Goal: Contribute content: Contribute content

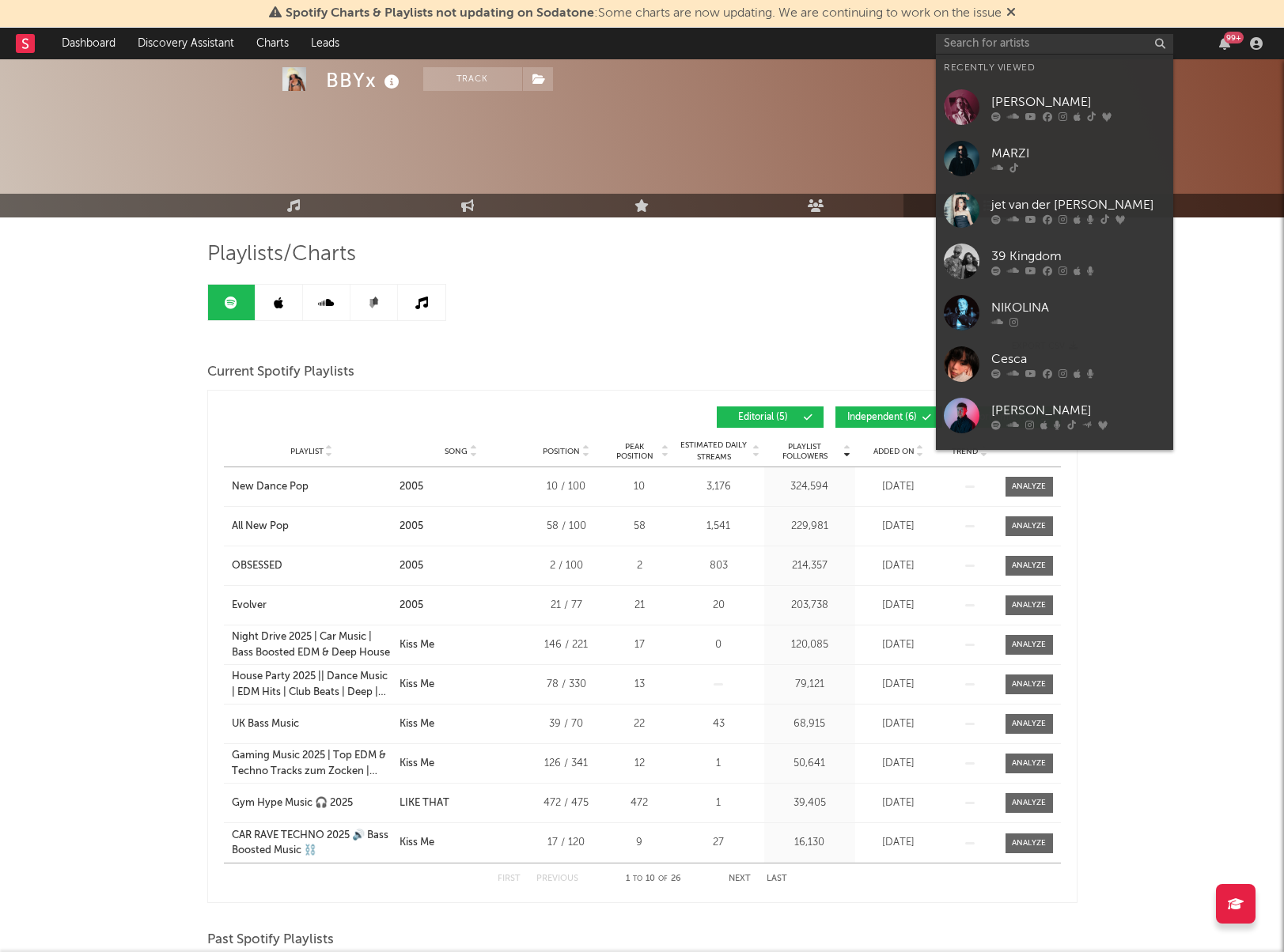
scroll to position [153, 0]
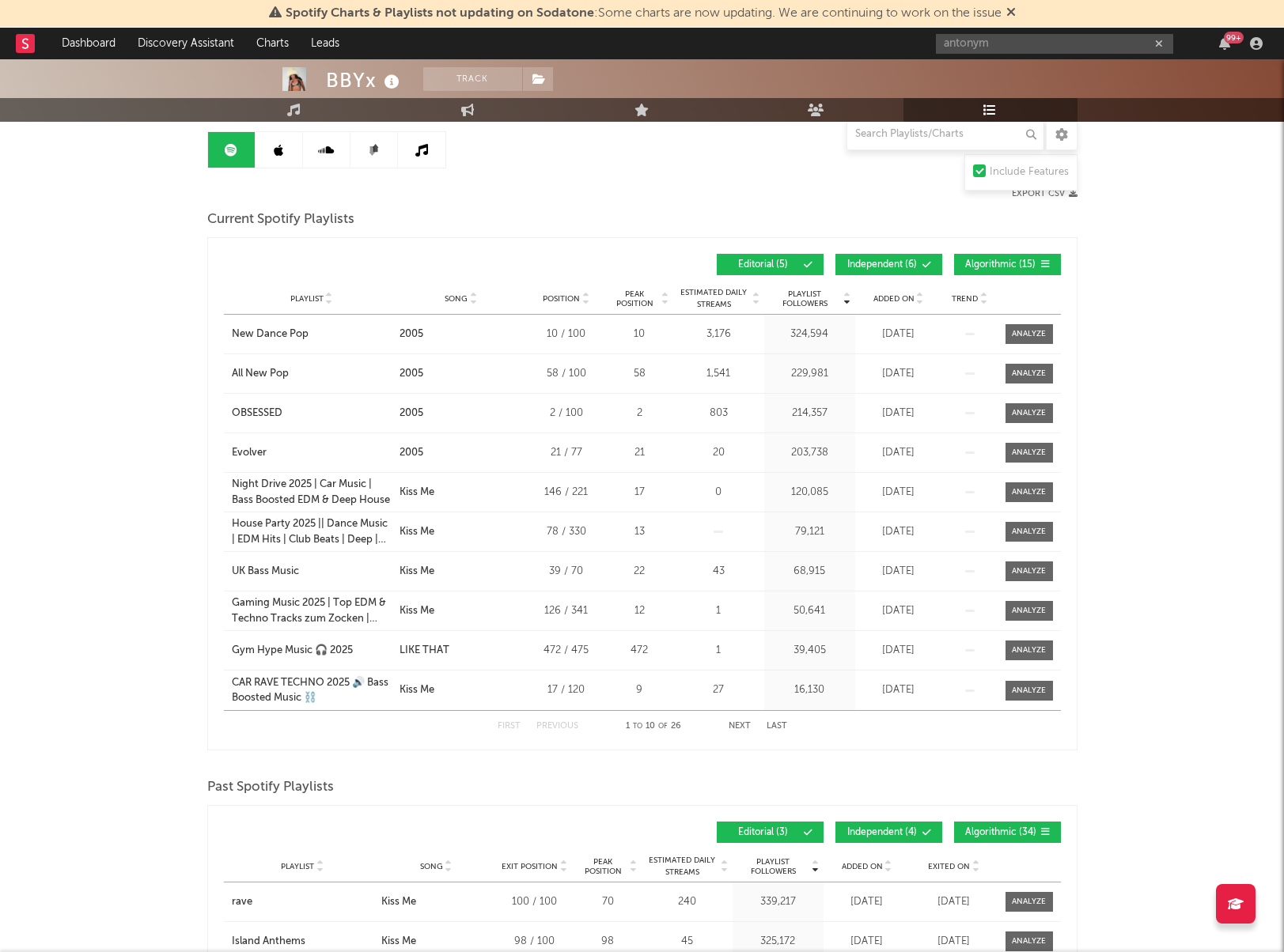
type input "antonym"
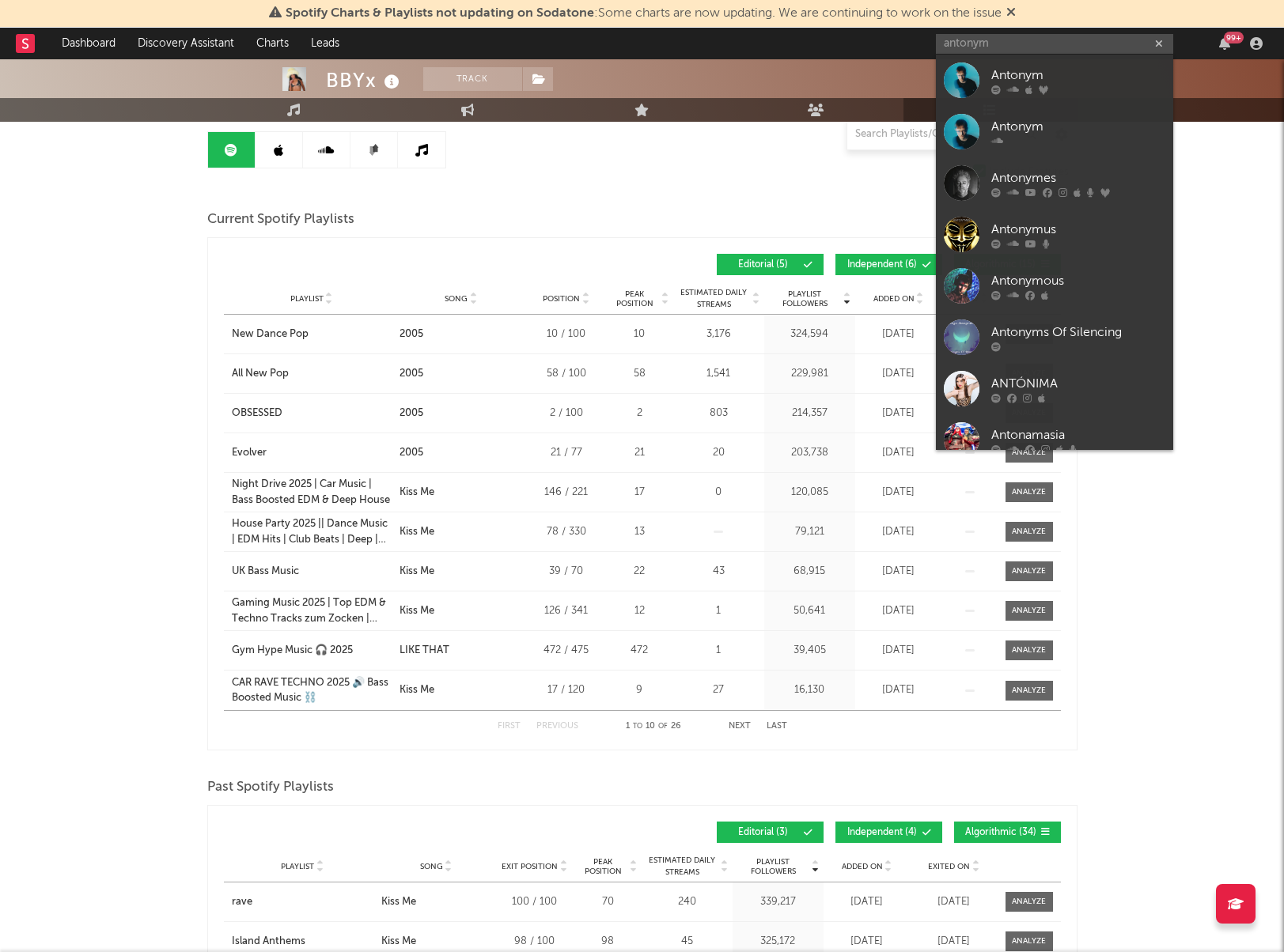
click at [1051, 69] on div "Antonym" at bounding box center [1078, 76] width 174 height 19
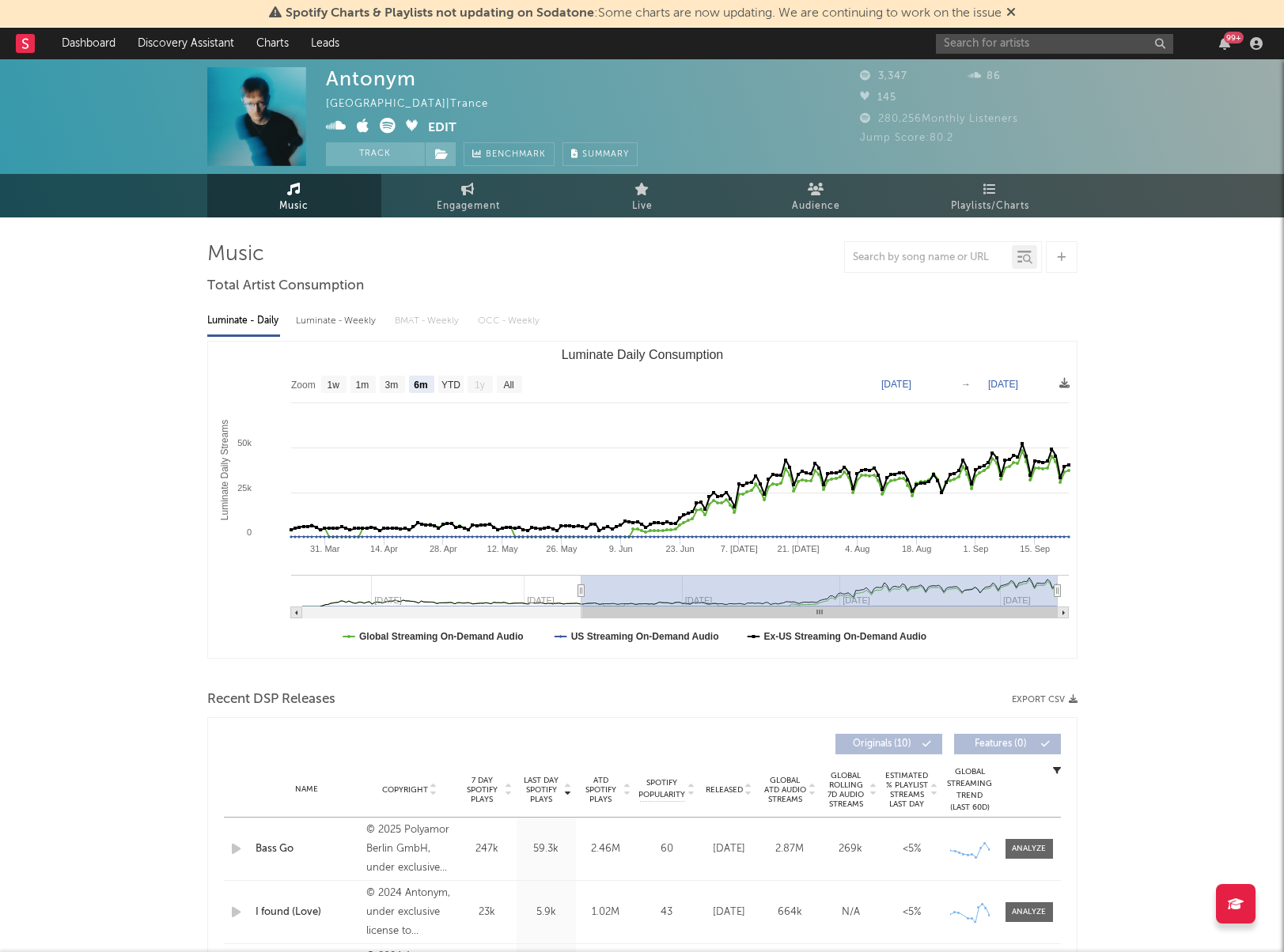
select select "6m"
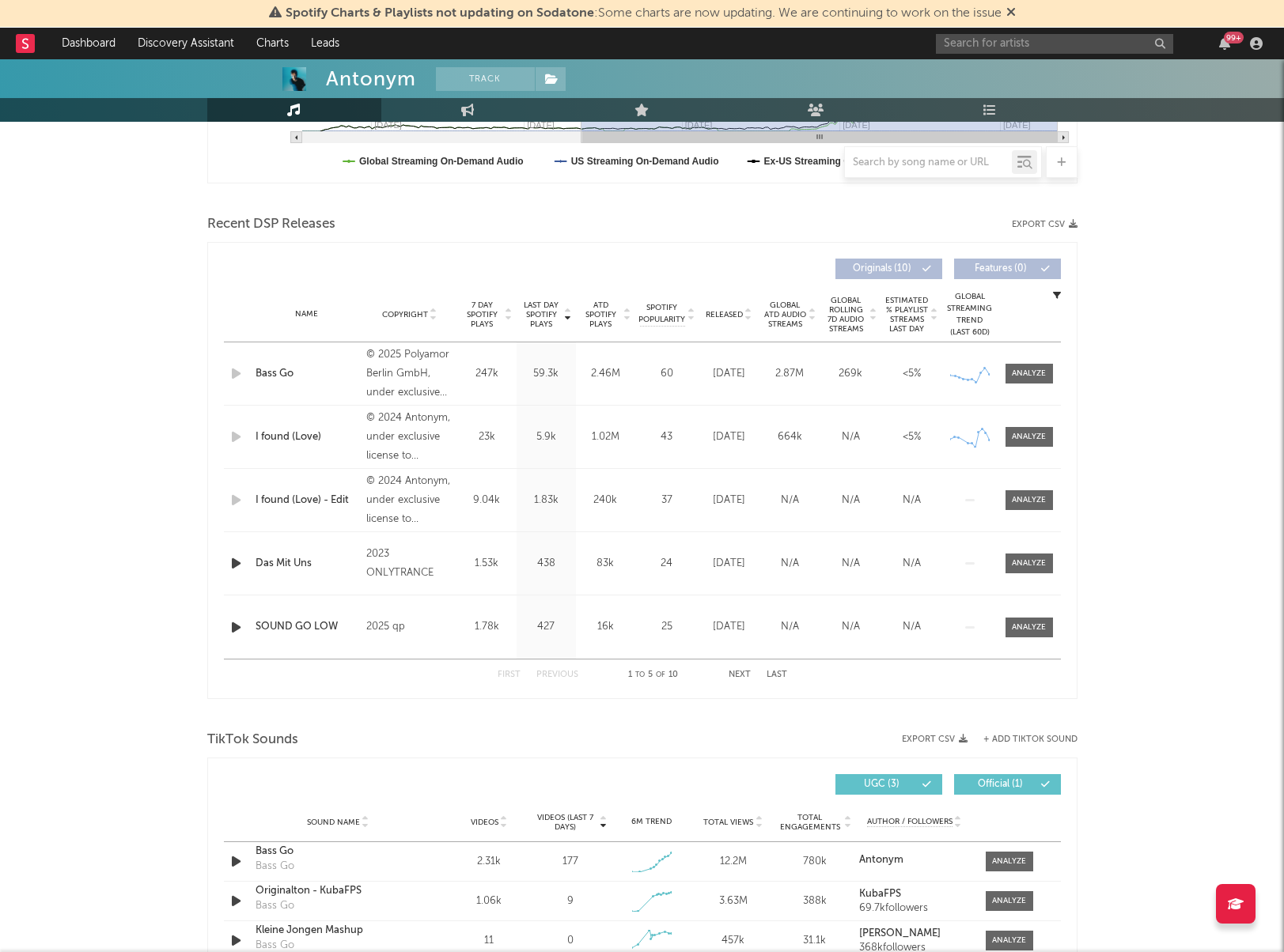
scroll to position [479, 0]
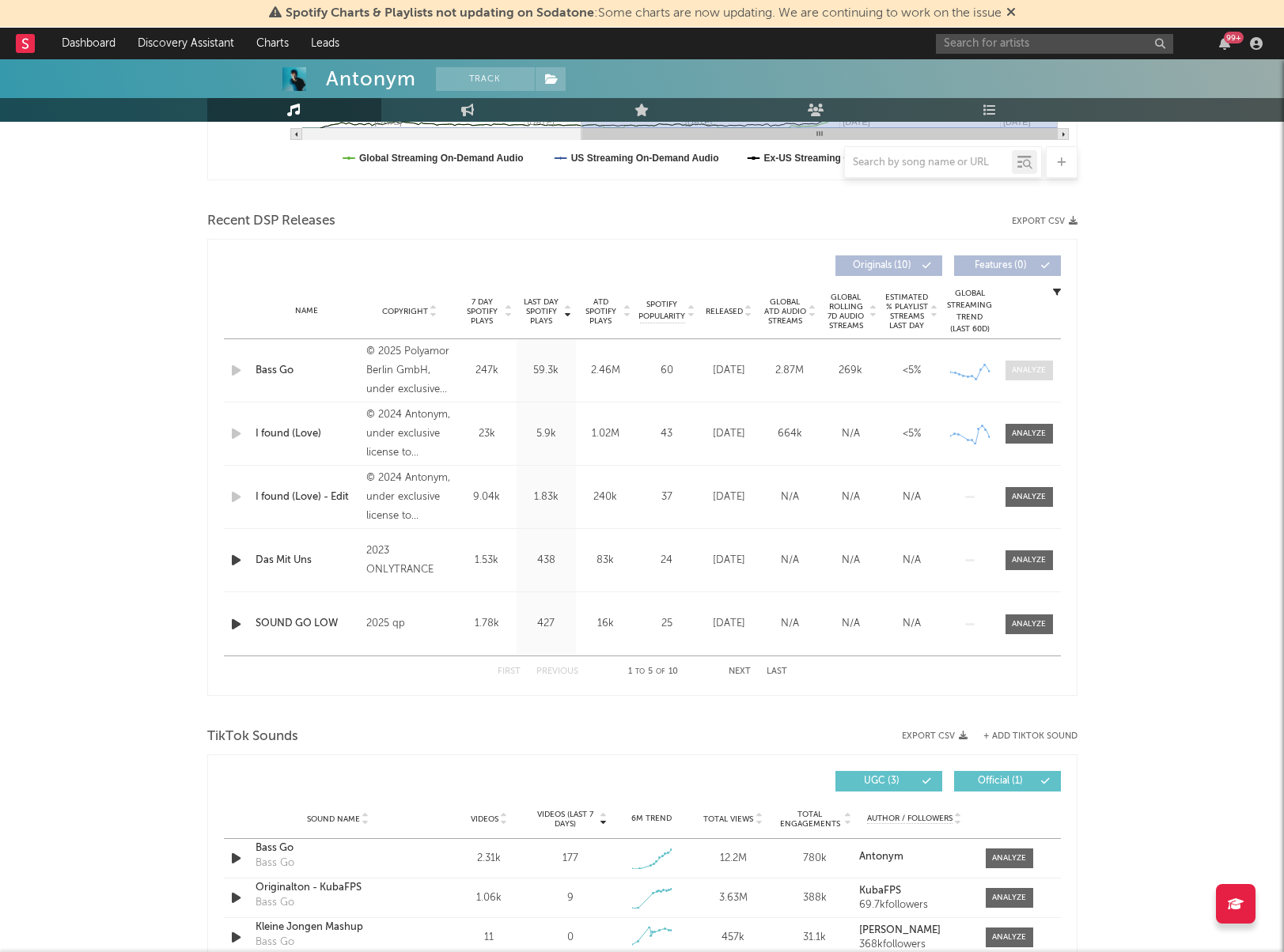
drag, startPoint x: 1022, startPoint y: 365, endPoint x: 1009, endPoint y: 368, distance: 13.3
click at [1022, 365] on div at bounding box center [1029, 370] width 34 height 12
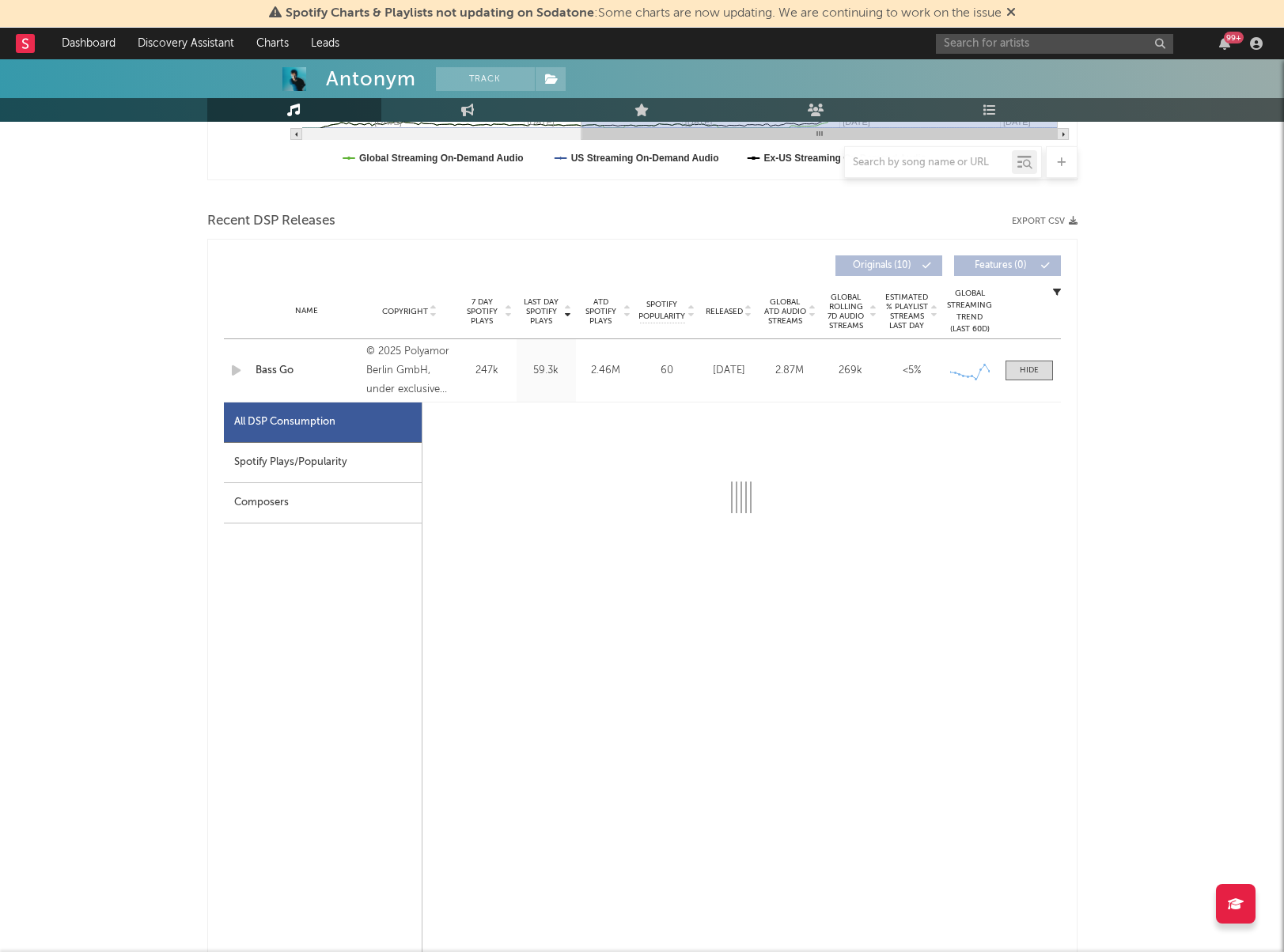
click at [367, 456] on div "Spotify Plays/Popularity" at bounding box center [323, 463] width 198 height 40
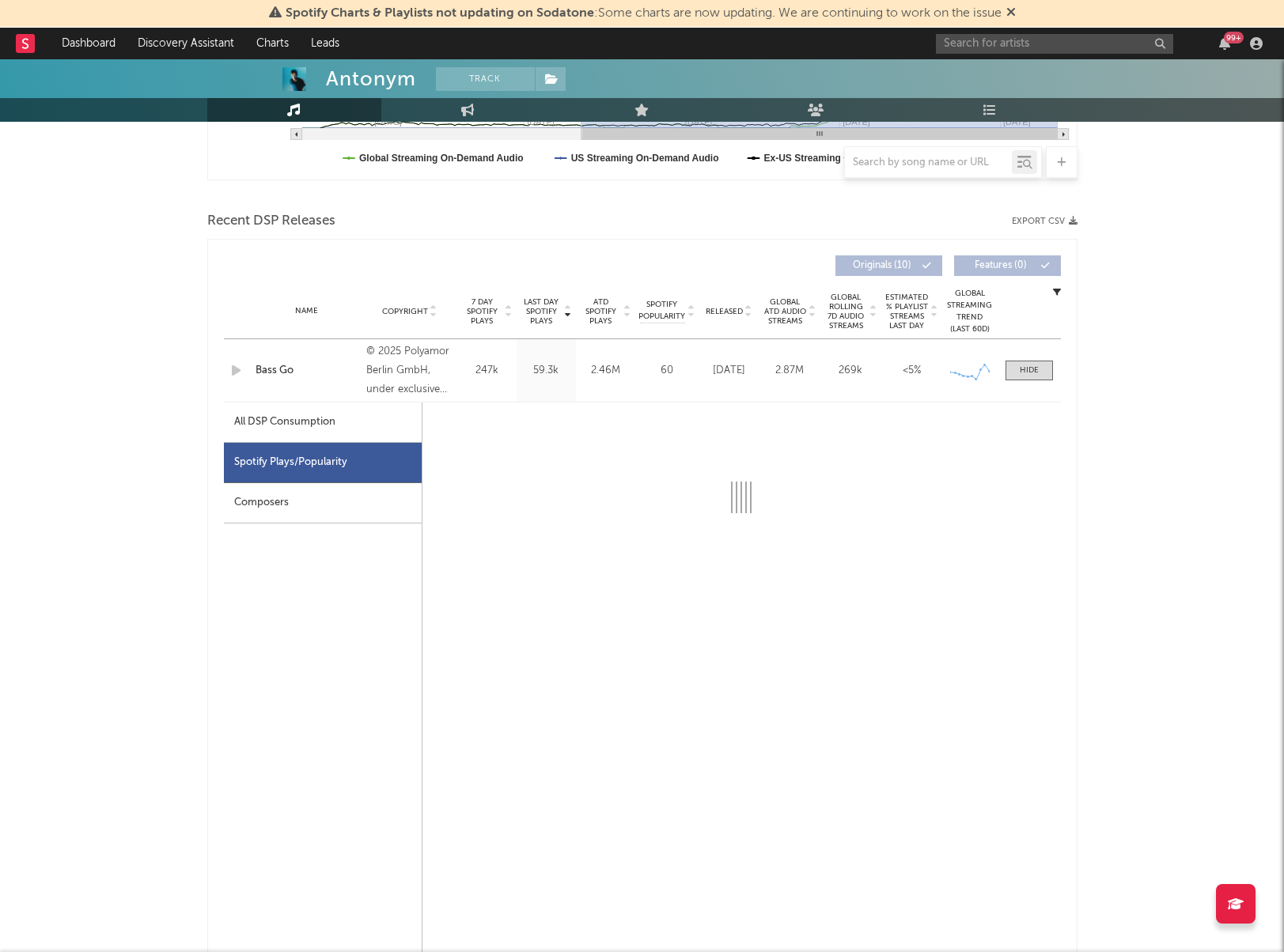
select select "1w"
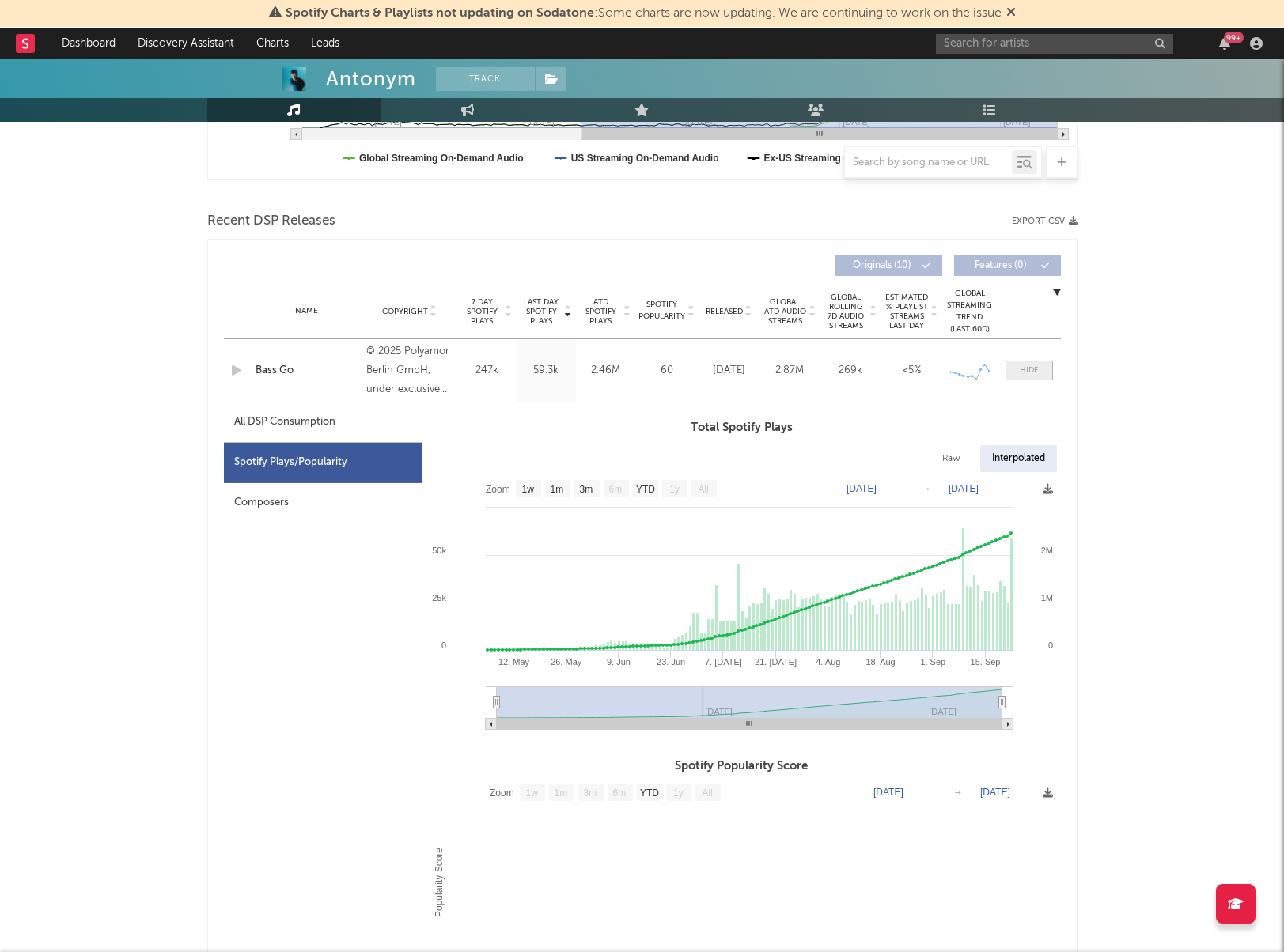
click at [1033, 374] on div at bounding box center [1030, 370] width 19 height 12
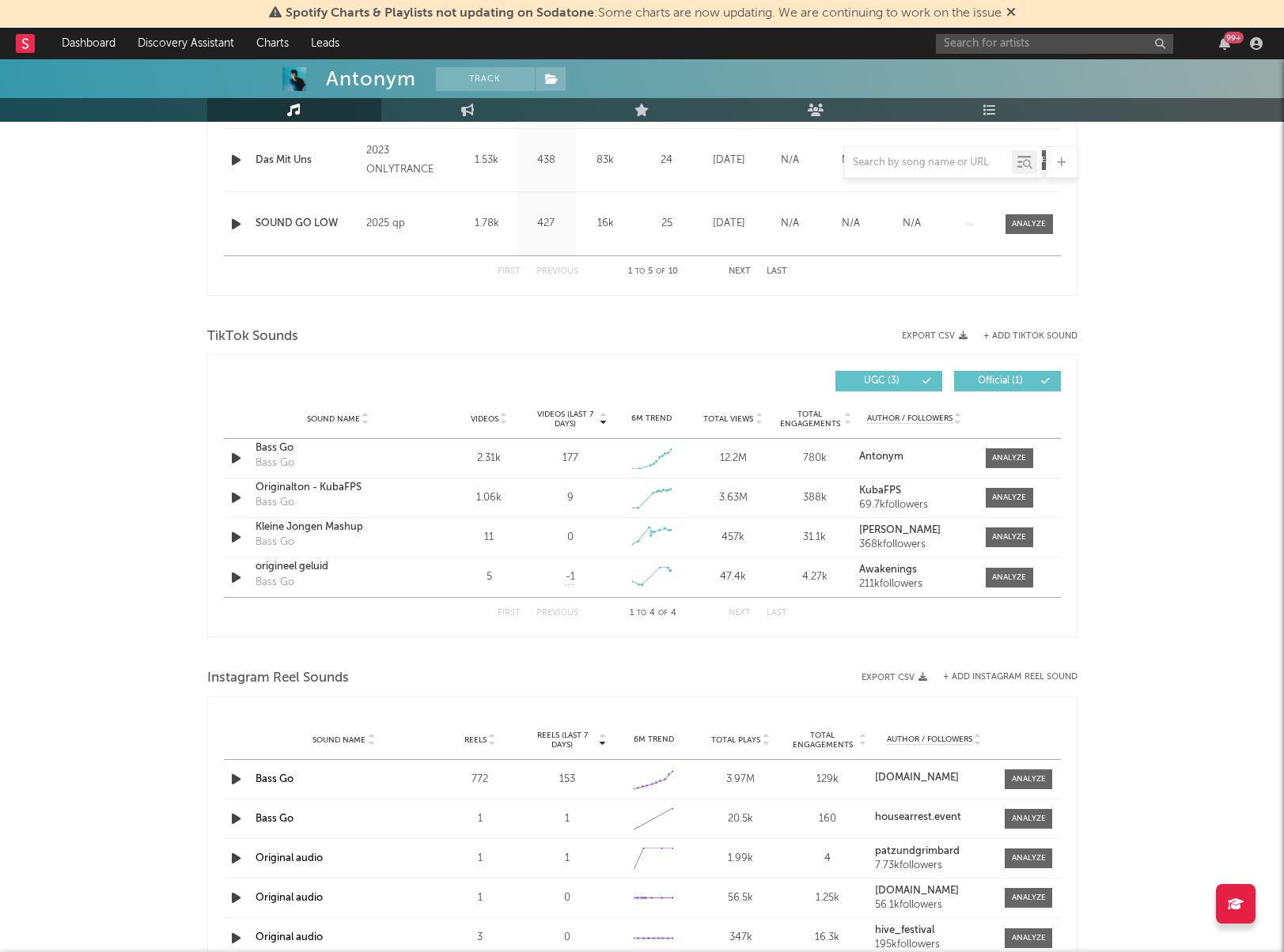
scroll to position [985, 0]
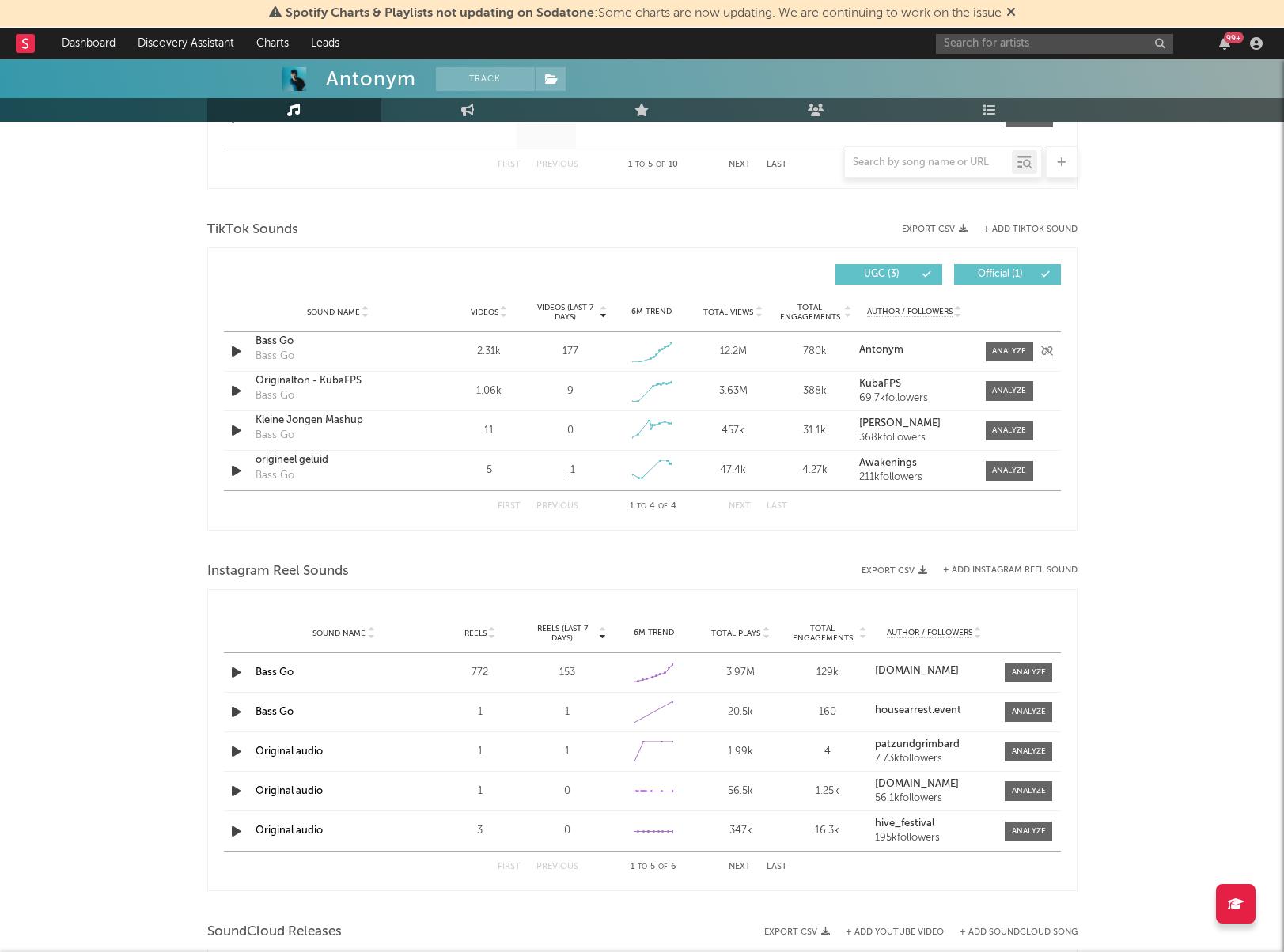
click at [242, 350] on icon "button" at bounding box center [236, 352] width 17 height 20
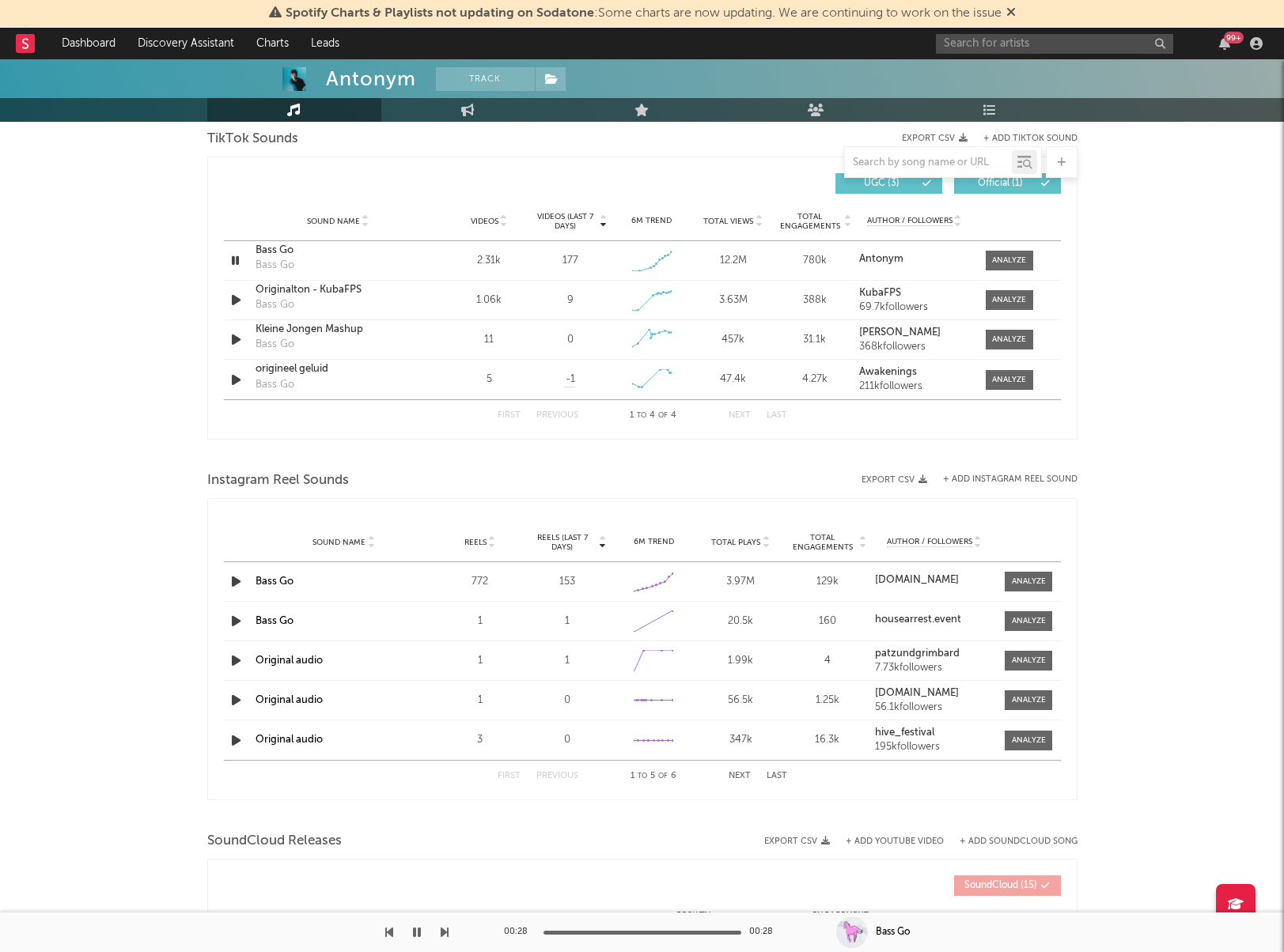
scroll to position [1205, 0]
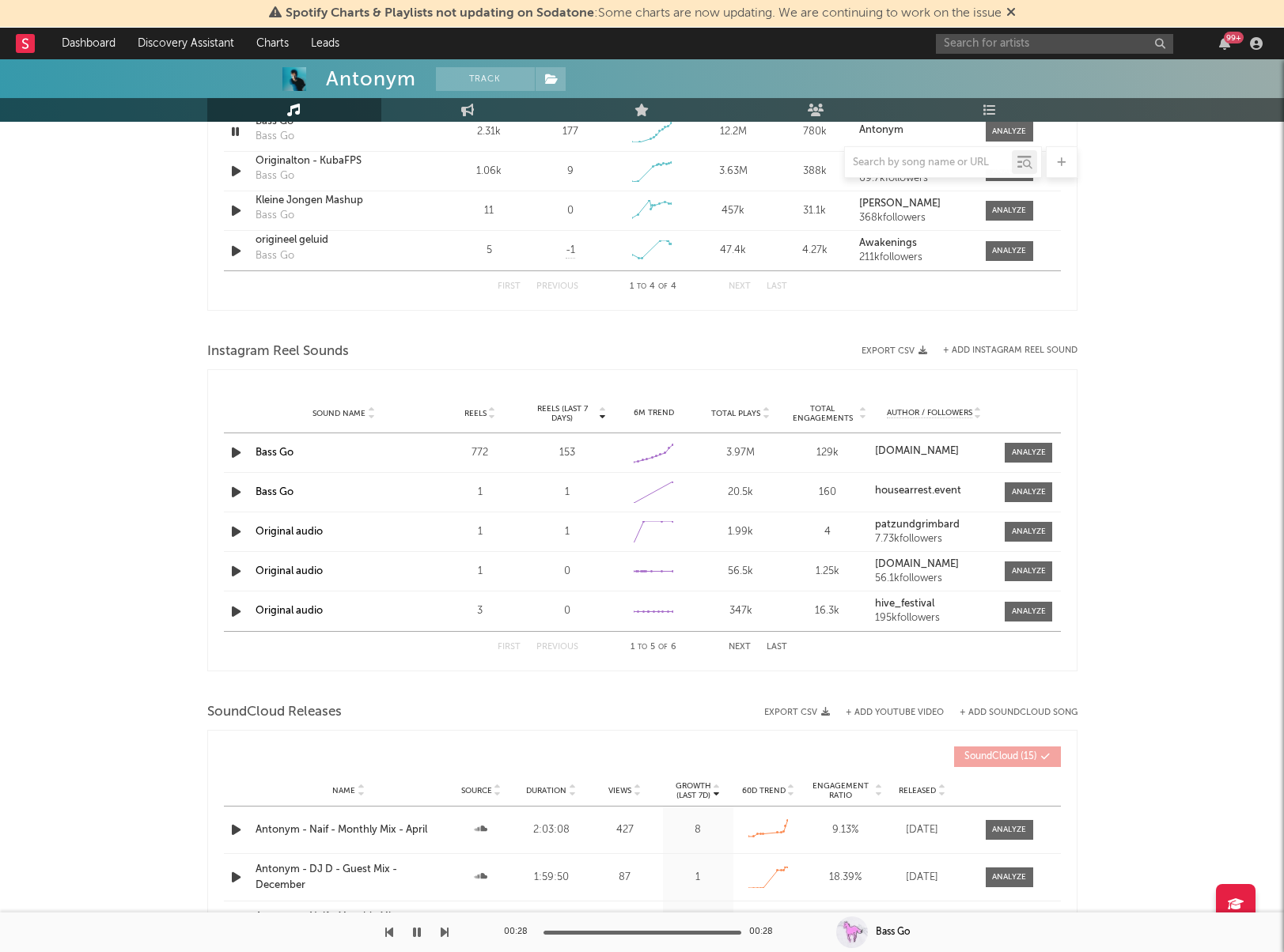
click at [236, 457] on icon "button" at bounding box center [236, 452] width 17 height 20
click at [1031, 456] on div at bounding box center [1029, 452] width 34 height 12
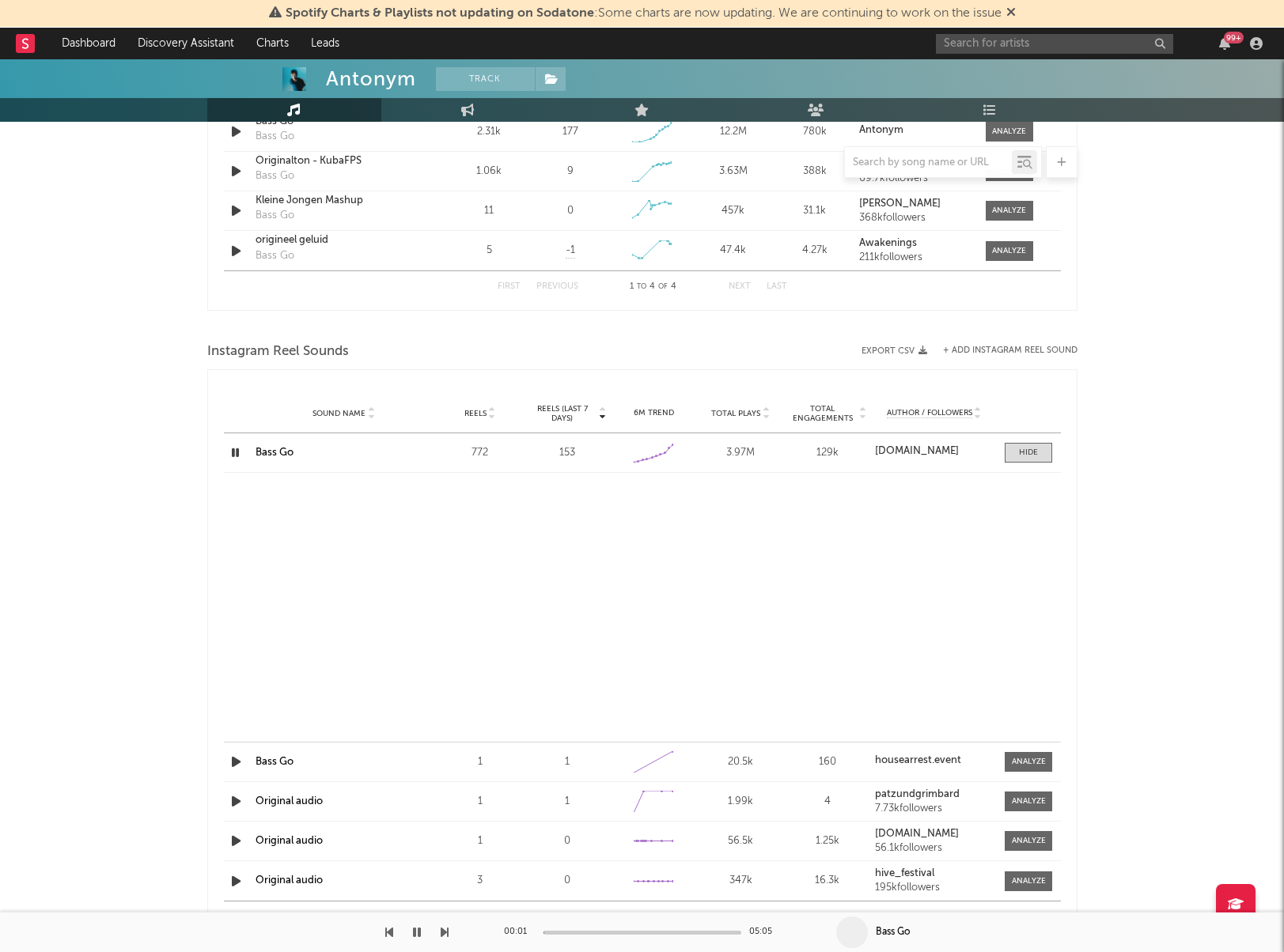
select select "1w"
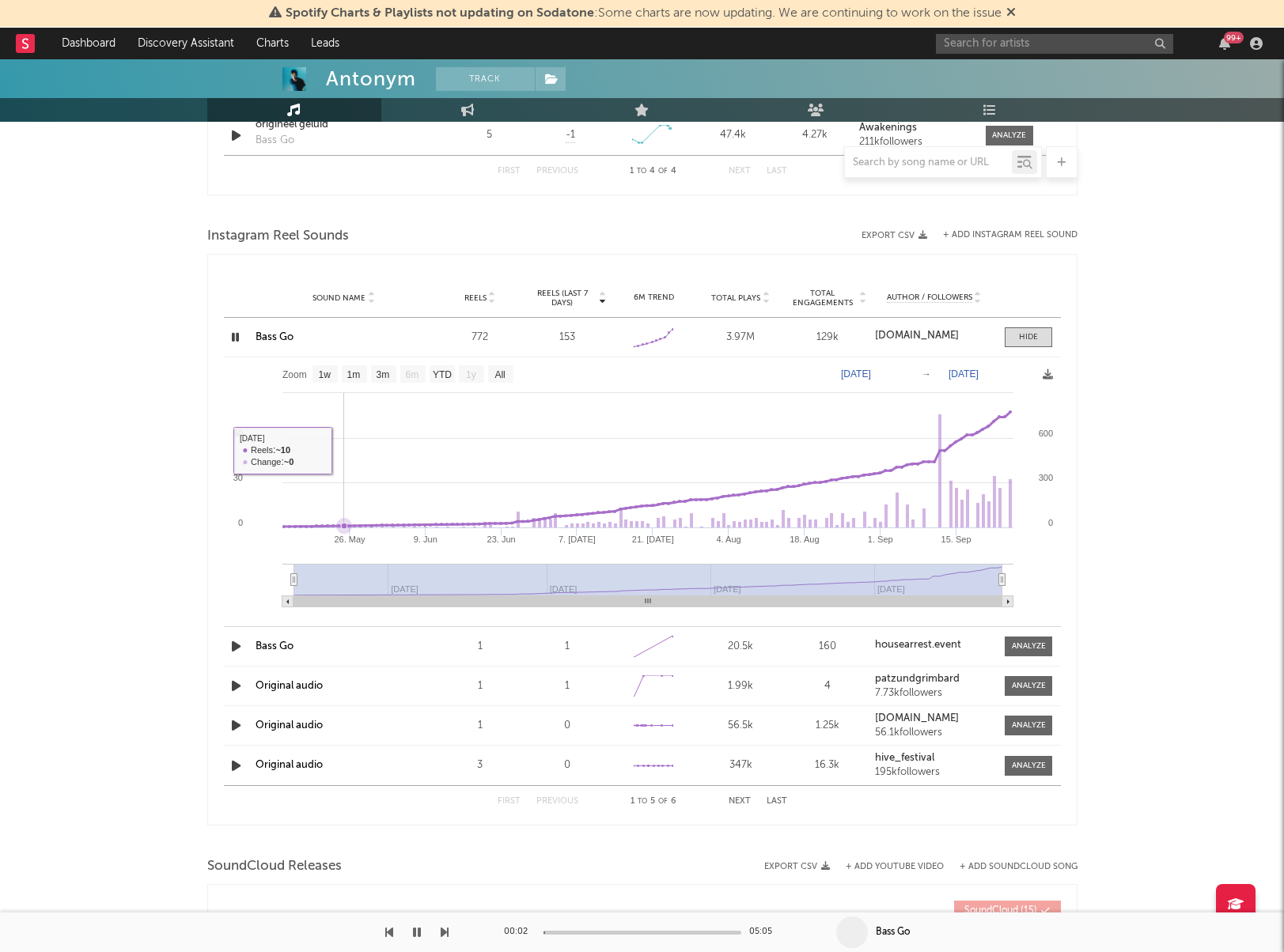
scroll to position [1328, 0]
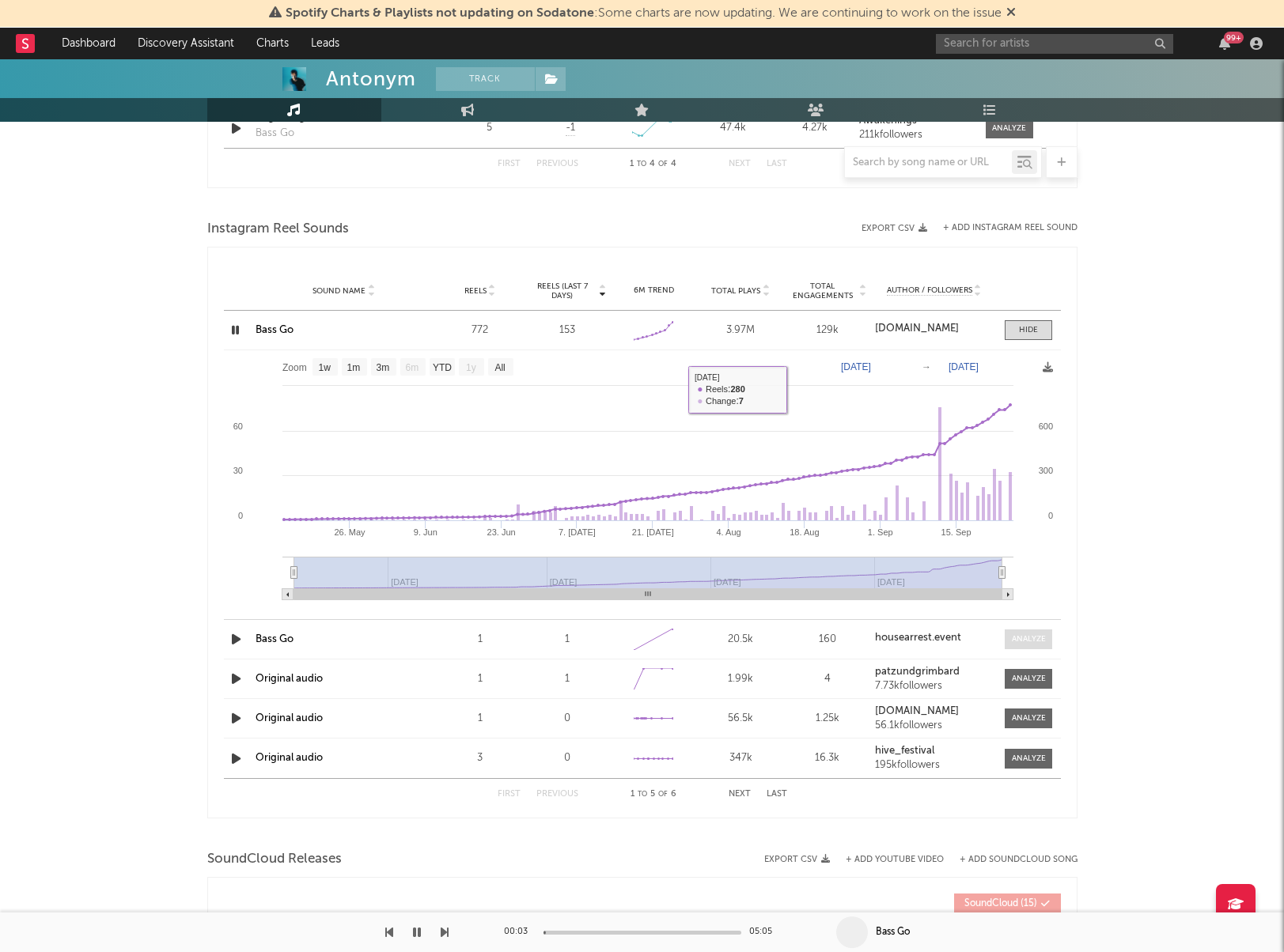
drag, startPoint x: 1031, startPoint y: 331, endPoint x: 1052, endPoint y: 364, distance: 39.1
click at [1031, 331] on div at bounding box center [1029, 330] width 19 height 12
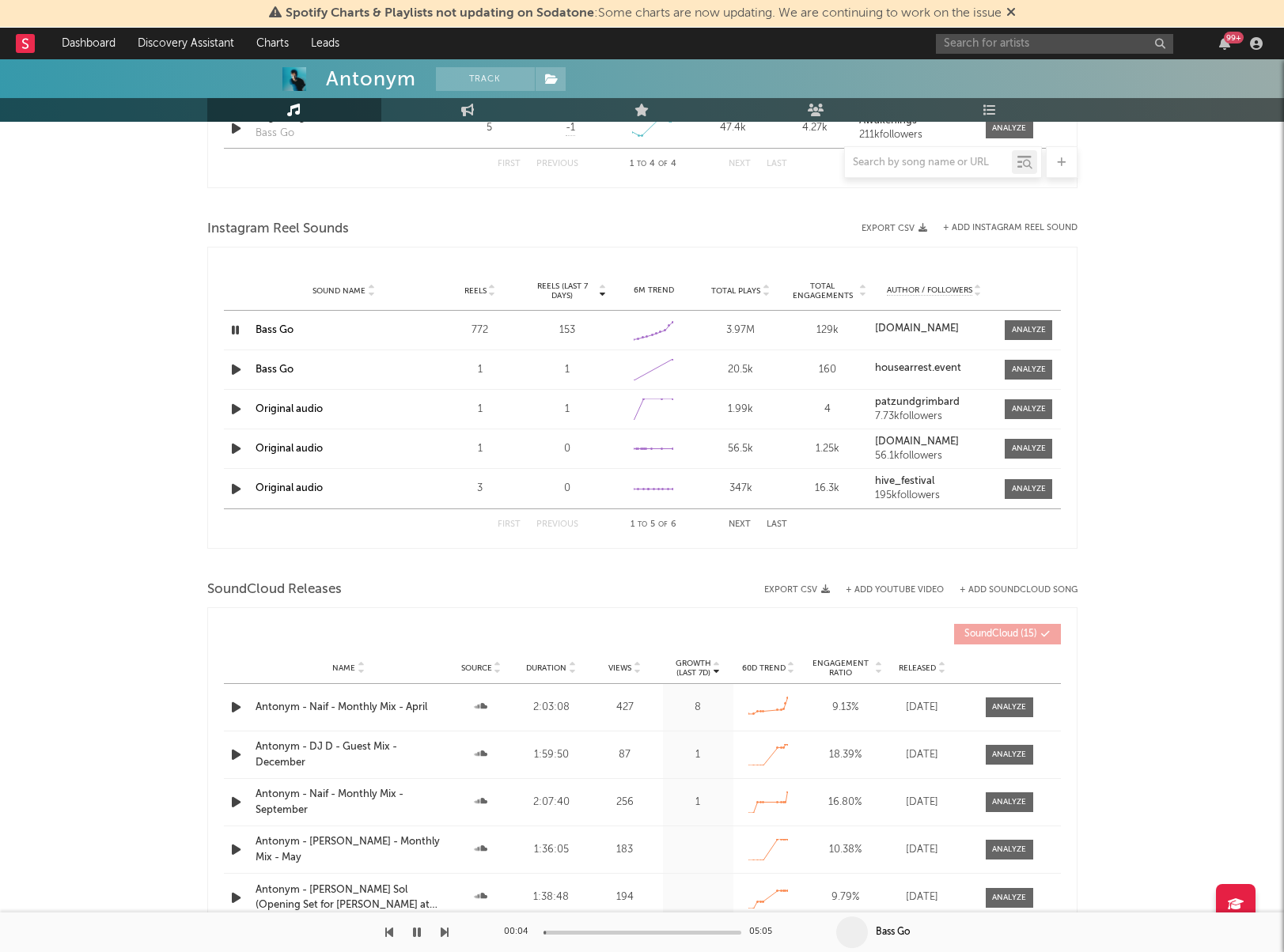
scroll to position [1456, 0]
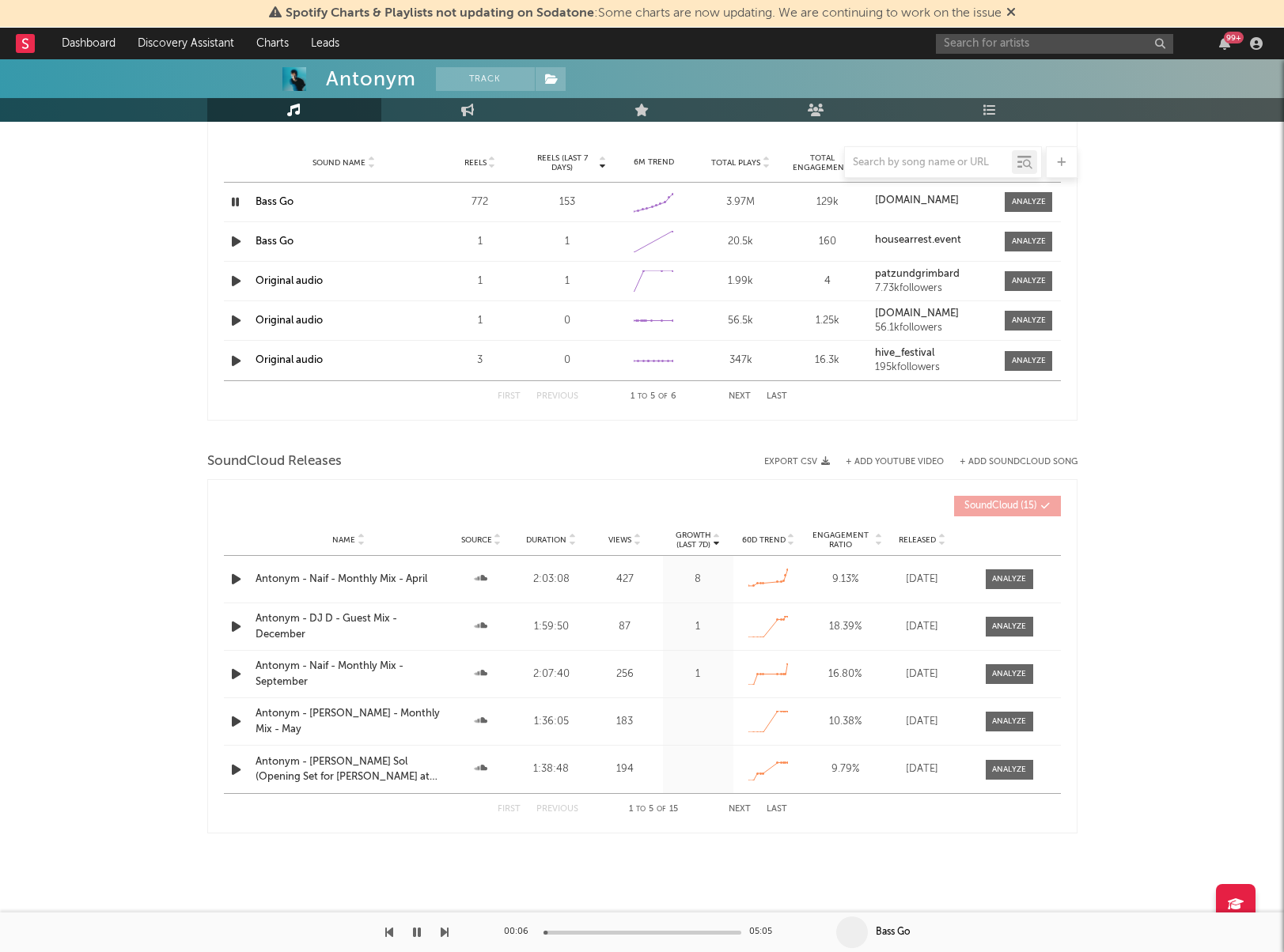
click at [741, 805] on button "Next" at bounding box center [740, 809] width 23 height 9
click at [741, 805] on button "Next" at bounding box center [740, 809] width 23 height 9
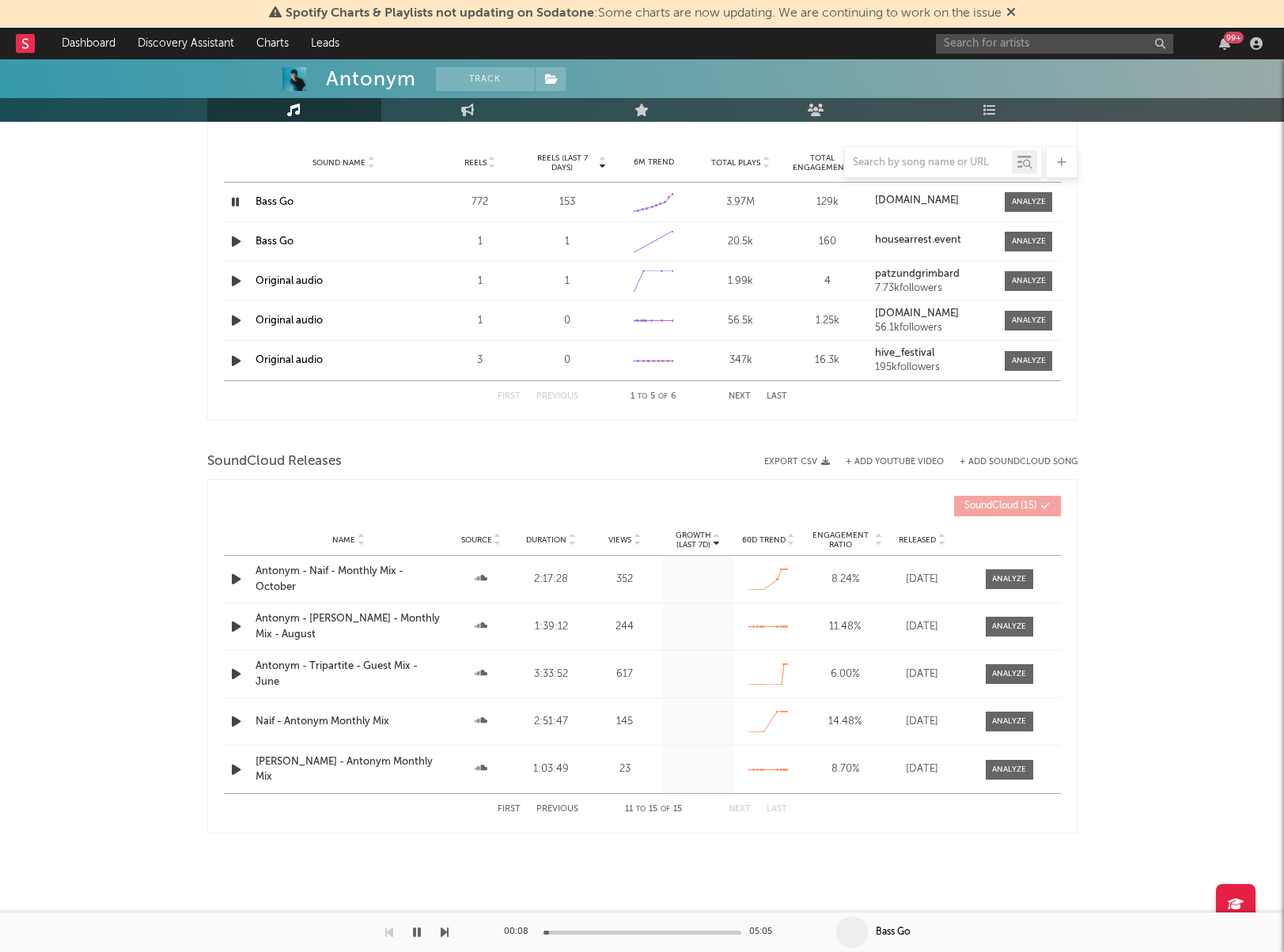
click at [741, 805] on button "Next" at bounding box center [740, 809] width 23 height 9
click at [508, 808] on button "First" at bounding box center [509, 809] width 23 height 9
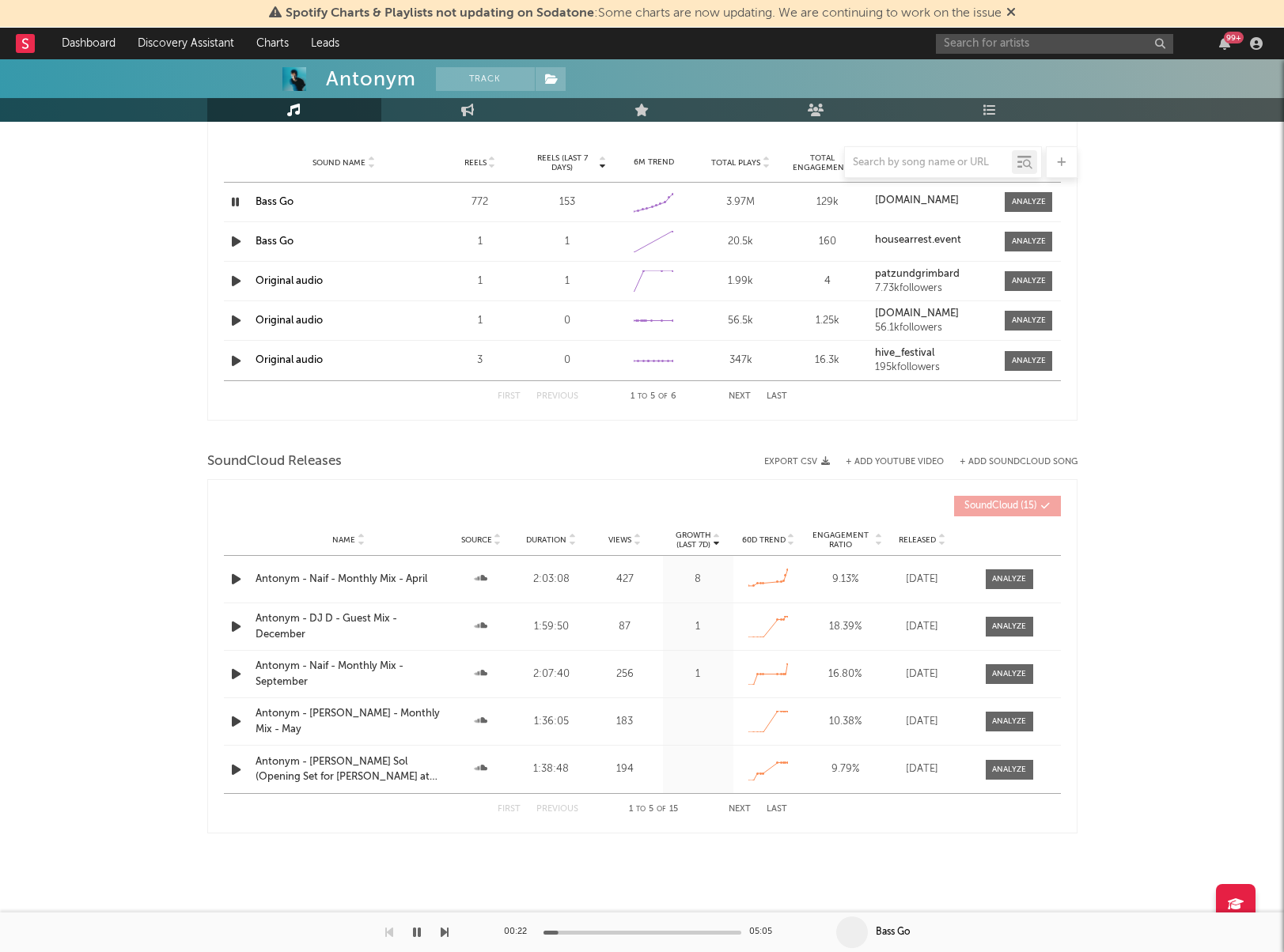
click at [1021, 454] on div "SoundCloud Releases Export CSV + Add YouTube Video + Add SoundCloud Song" at bounding box center [642, 461] width 870 height 27
click at [1021, 459] on button "+ Add SoundCloud Song" at bounding box center [1018, 462] width 118 height 9
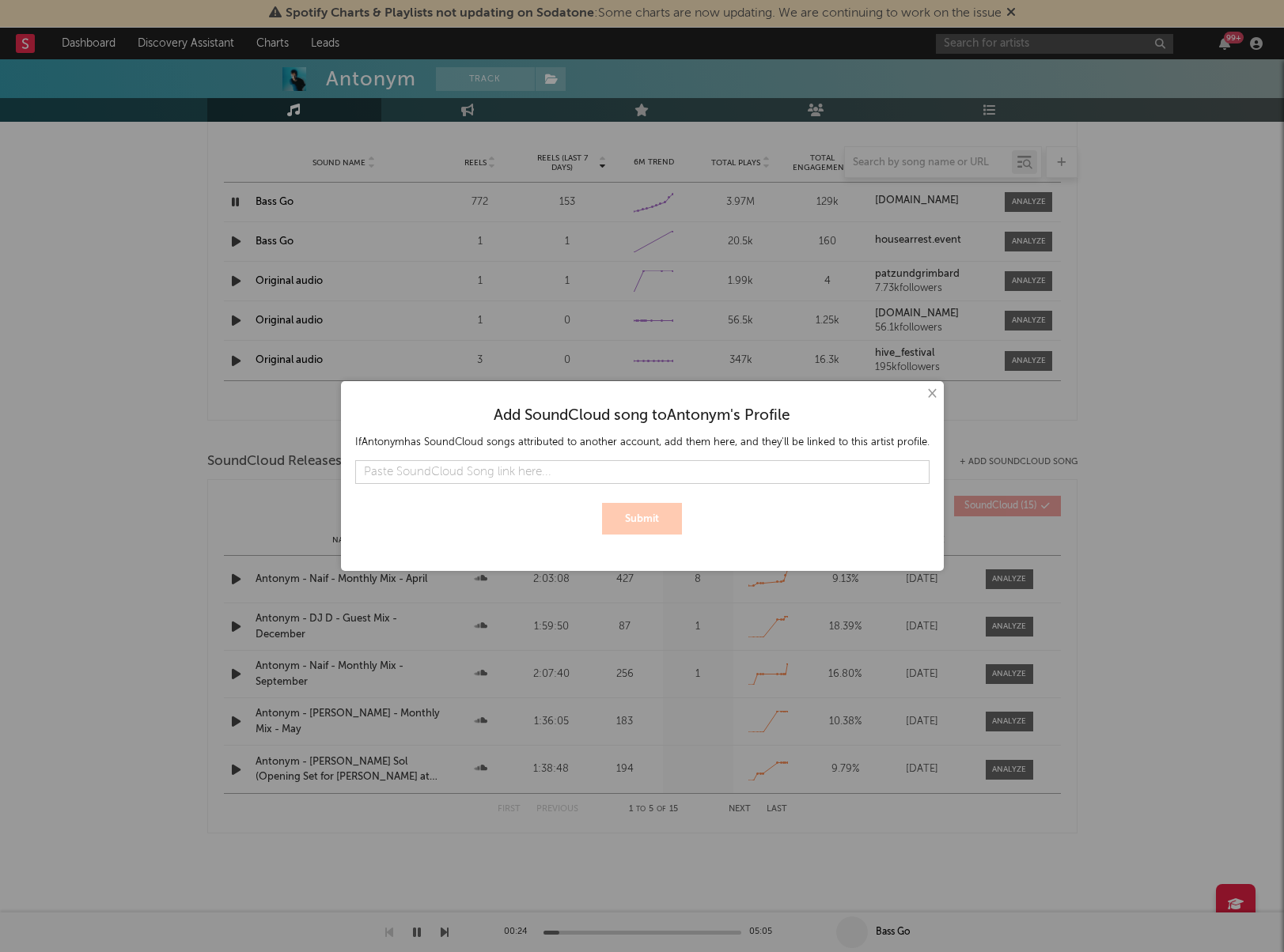
click at [680, 470] on input "text" at bounding box center [642, 472] width 574 height 23
type input "[URL][DOMAIN_NAME]"
click at [649, 519] on button "Submit" at bounding box center [642, 518] width 80 height 31
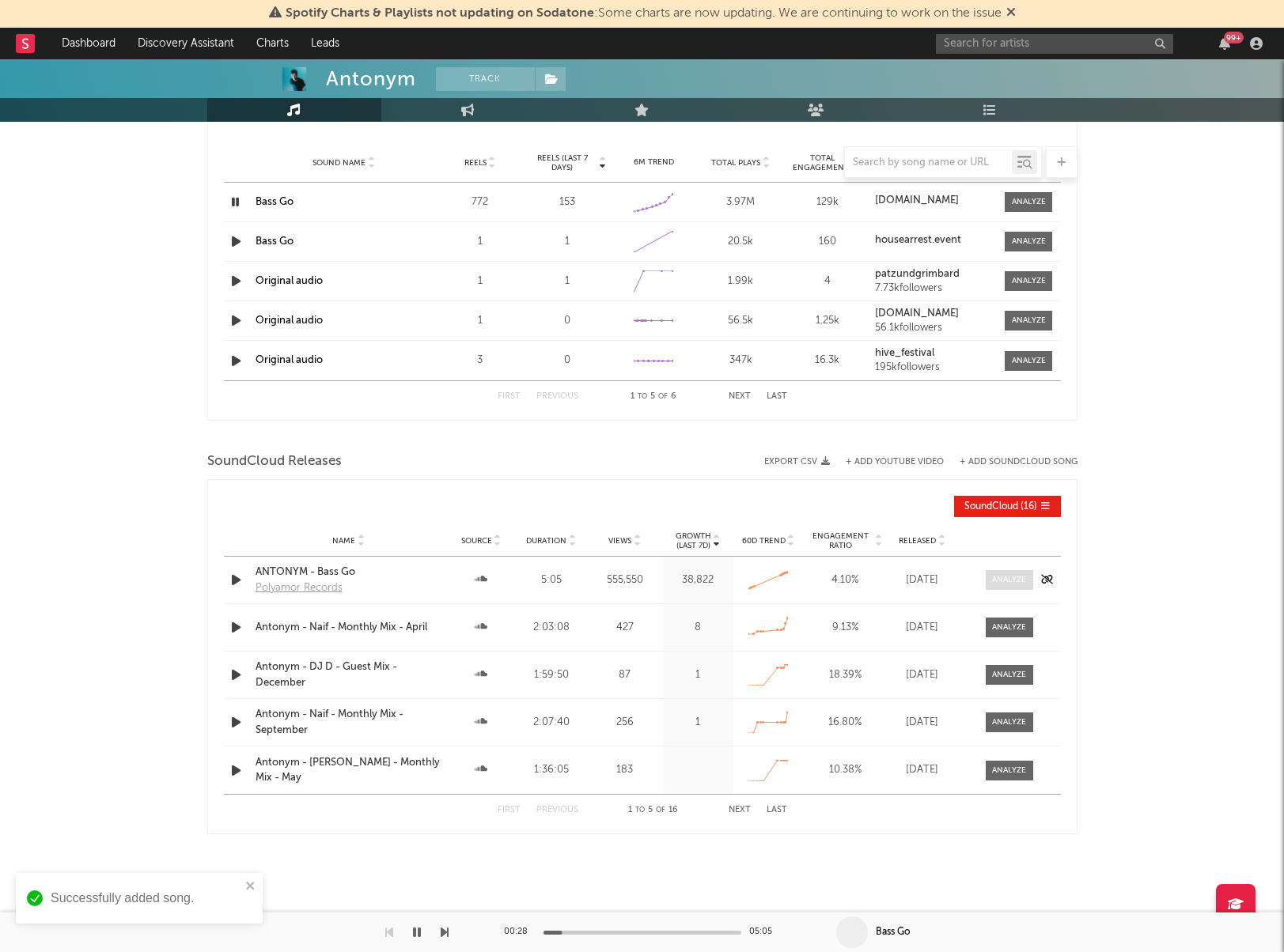
click at [1019, 577] on div at bounding box center [1009, 579] width 34 height 12
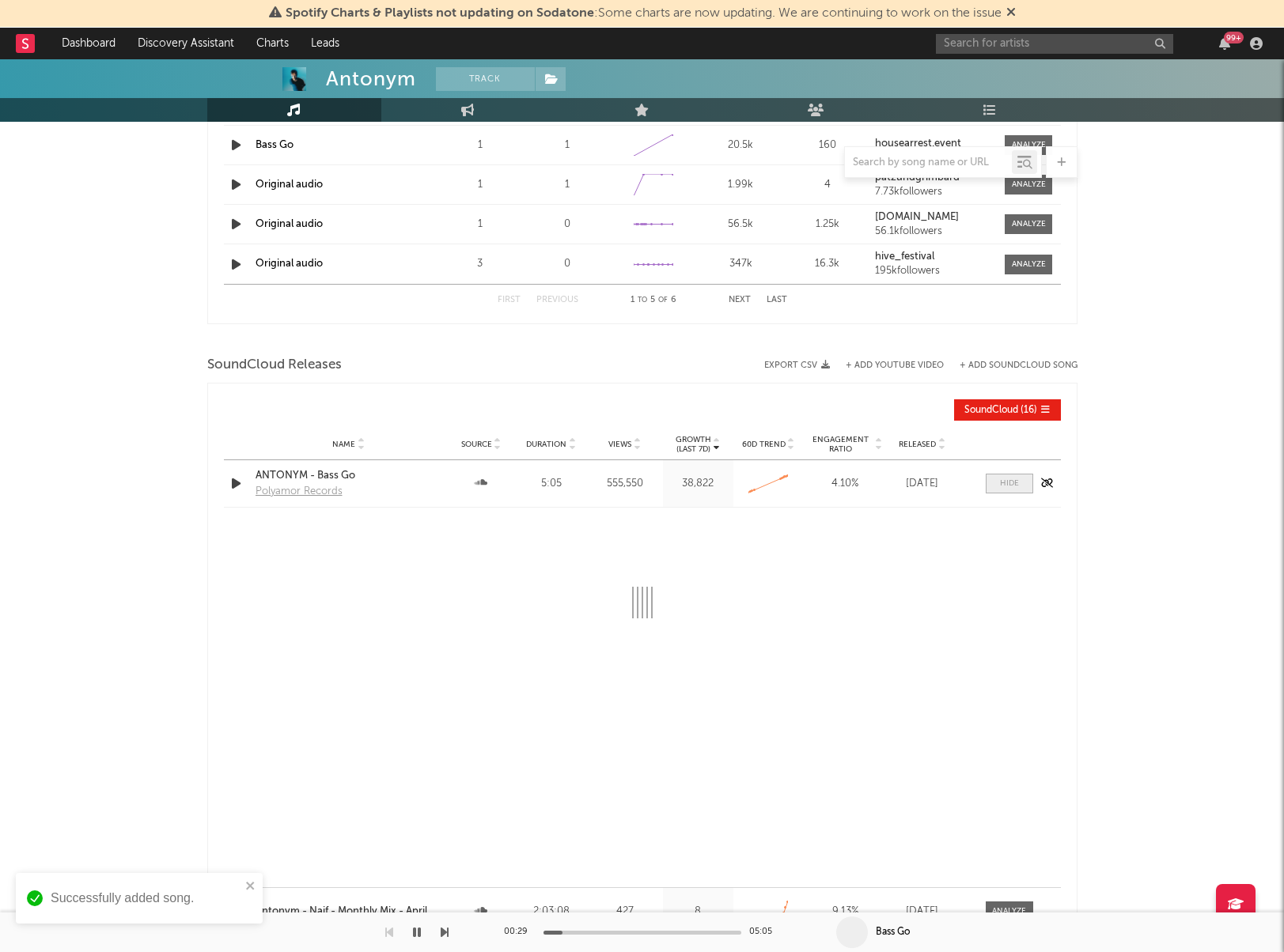
select select "All"
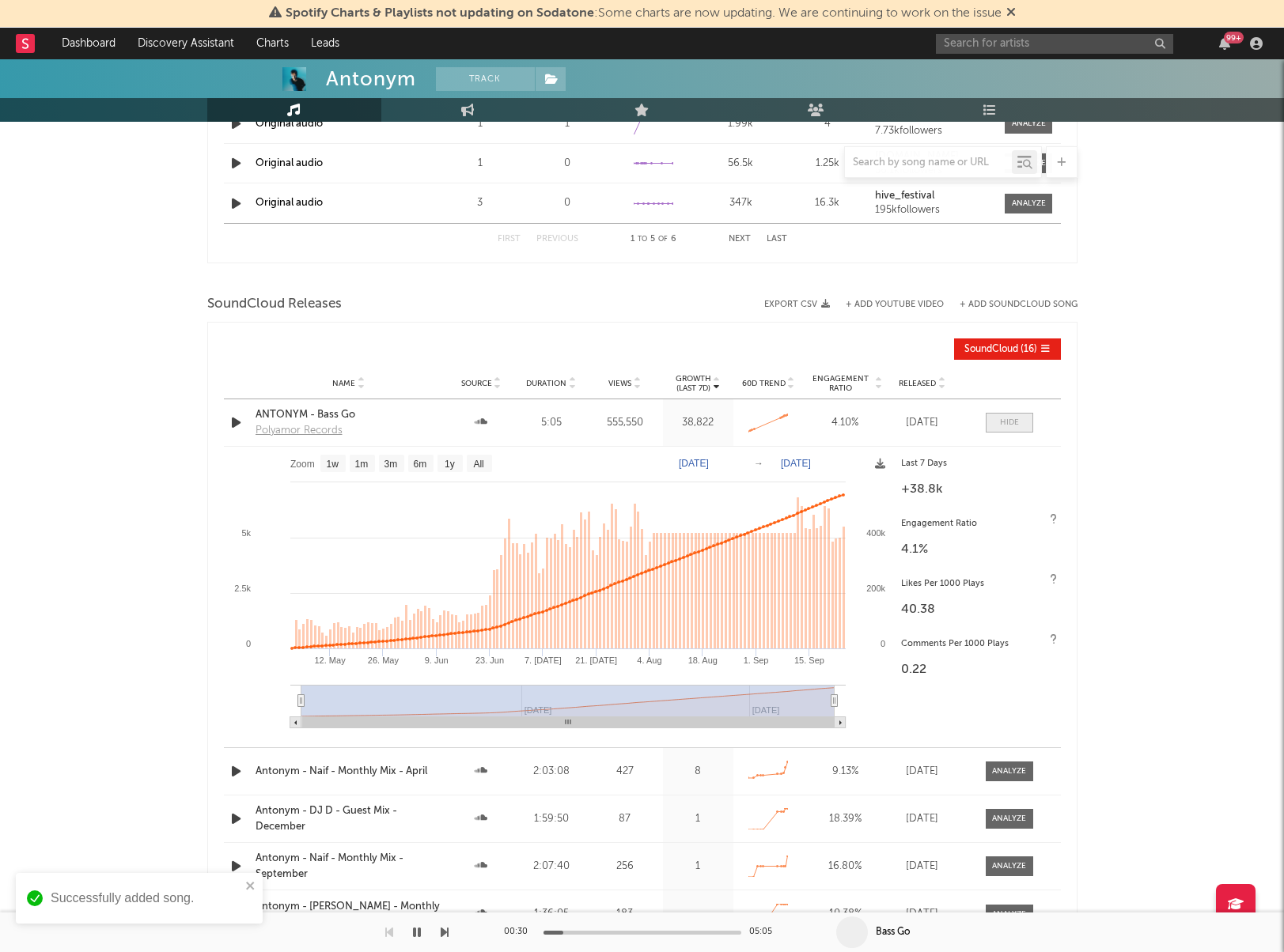
scroll to position [1609, 0]
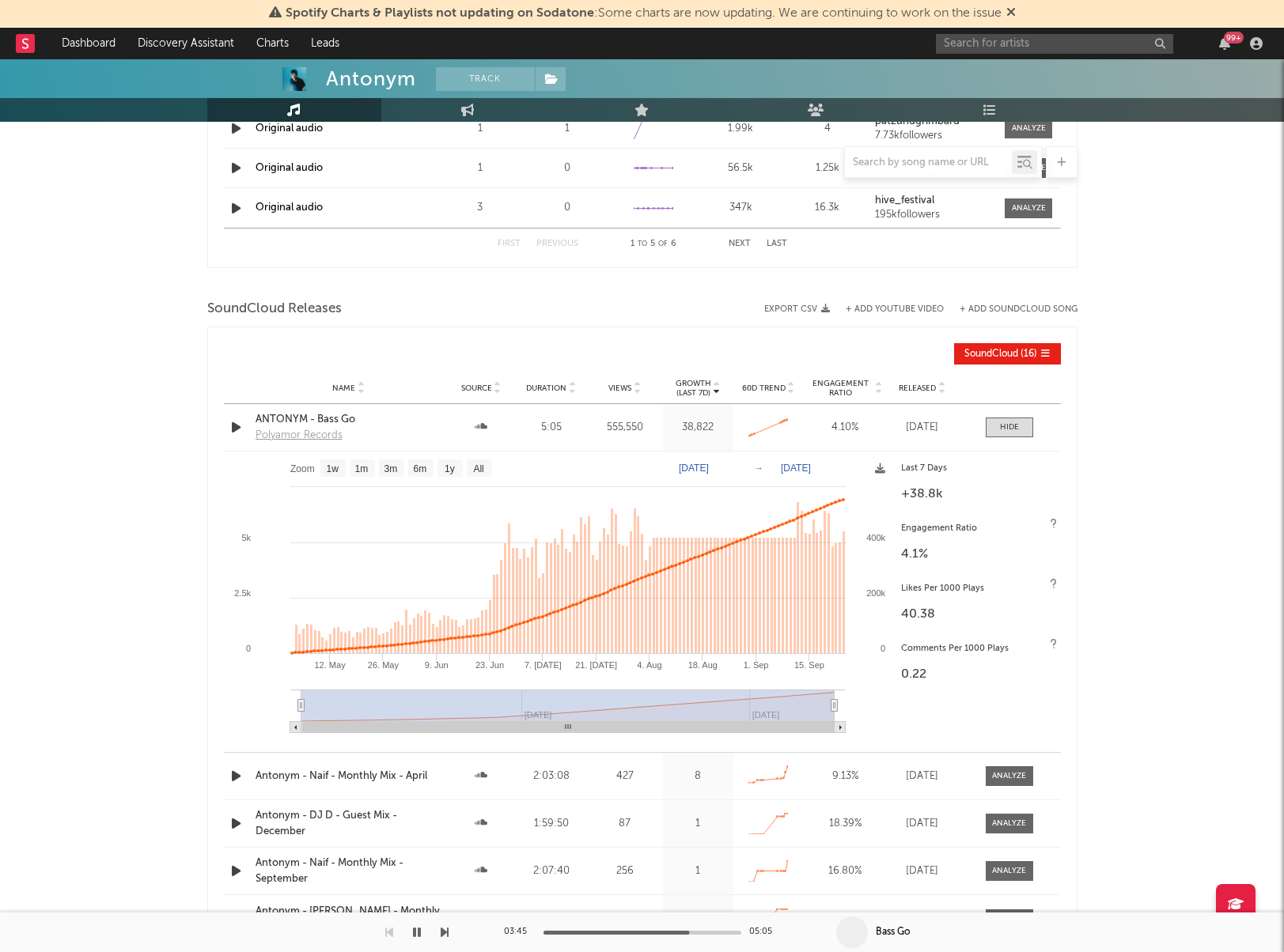
click at [417, 933] on icon "button" at bounding box center [417, 933] width 8 height 13
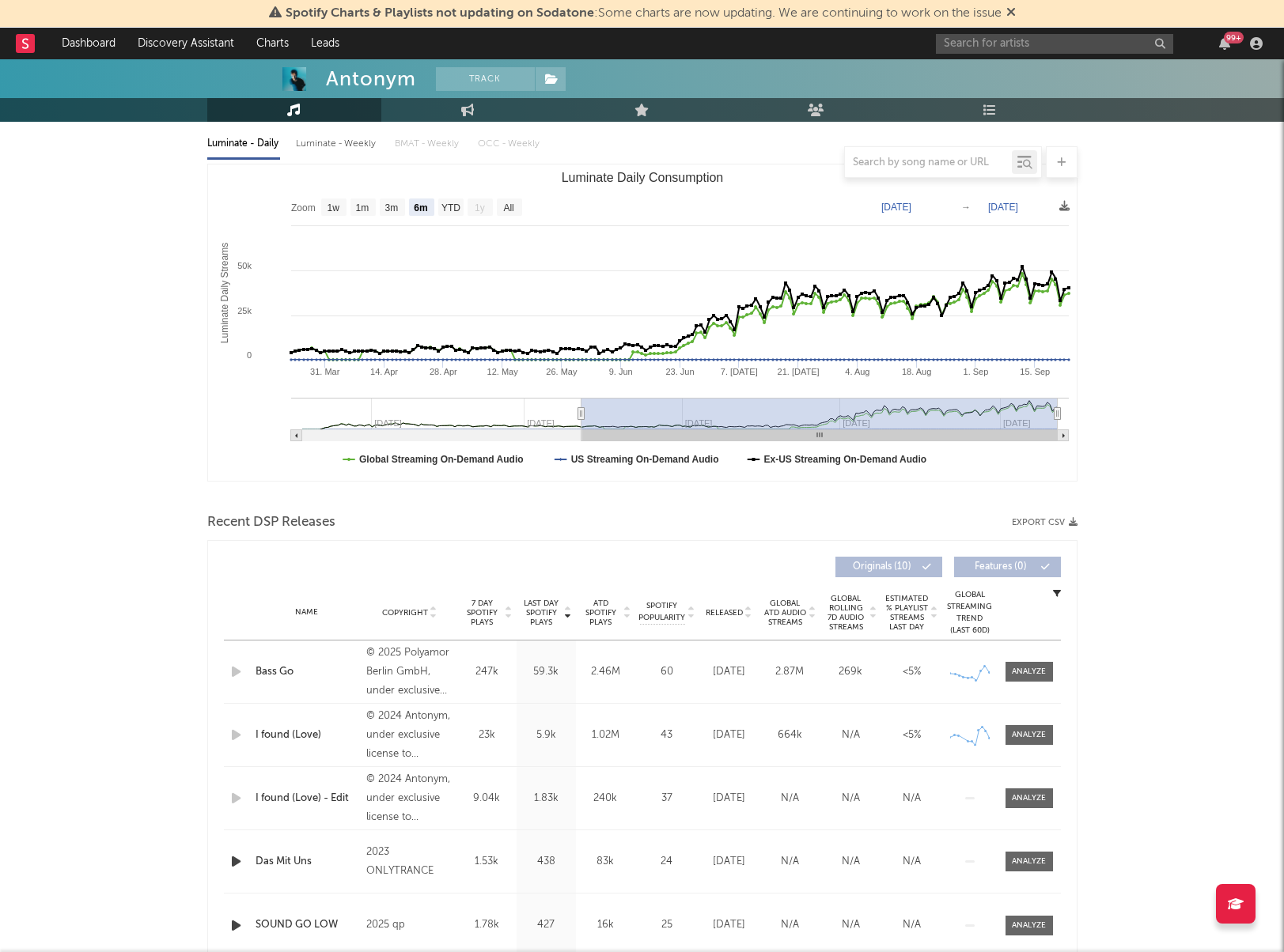
scroll to position [0, 0]
